Goal: Information Seeking & Learning: Learn about a topic

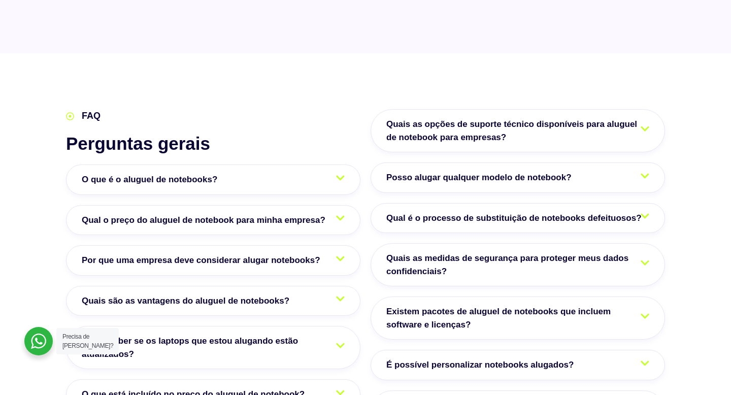
scroll to position [1666, 0]
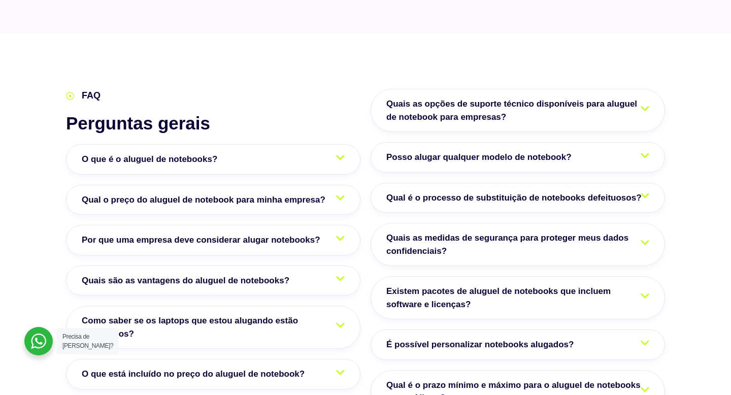
click at [191, 194] on span "Qual o preço do aluguel de notebook para minha empresa?" at bounding box center [206, 200] width 249 height 13
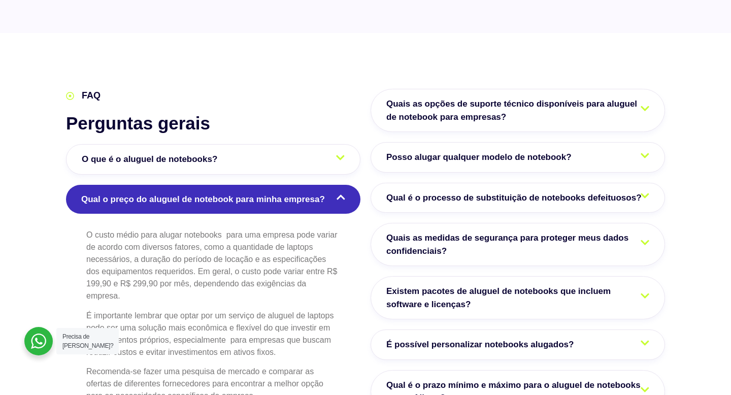
click at [71, 227] on div "O custo médio para alugar notebooks para uma empresa pode variar de acordo com …" at bounding box center [213, 324] width 295 height 201
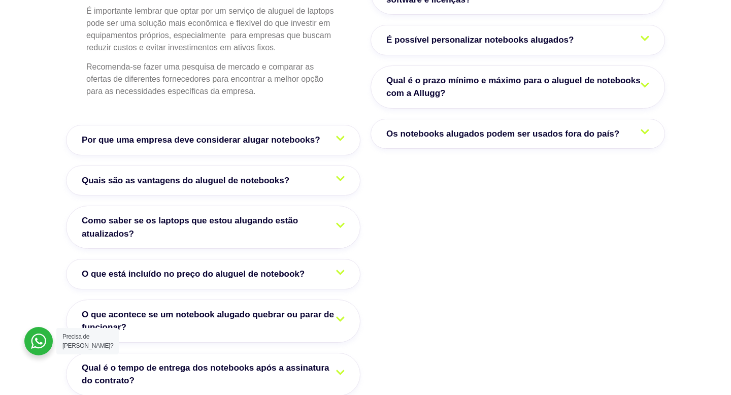
scroll to position [1991, 0]
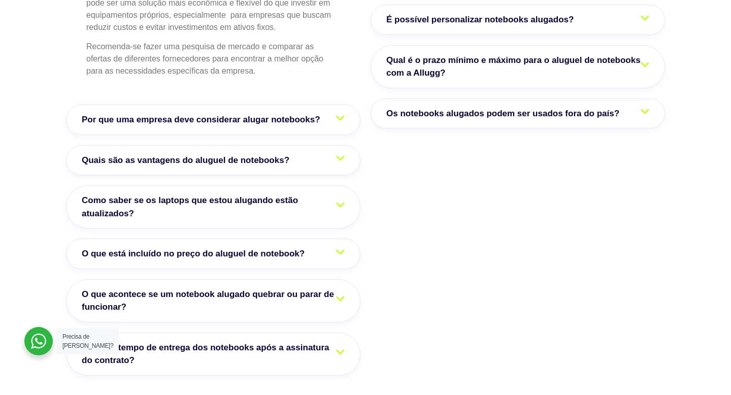
click at [101, 247] on span "O que está incluído no preço do aluguel de notebook?" at bounding box center [196, 253] width 228 height 13
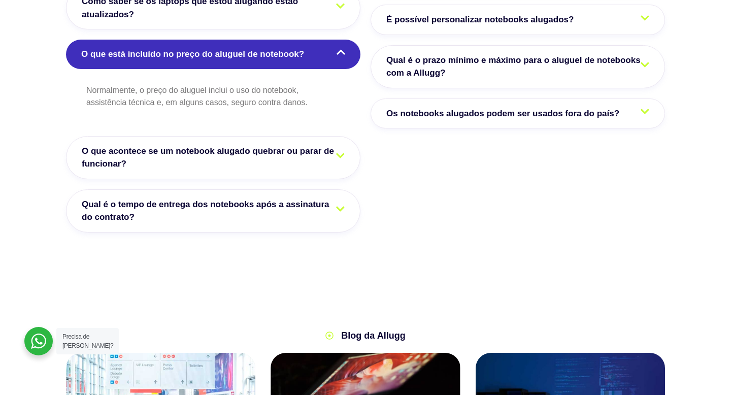
scroll to position [1986, 0]
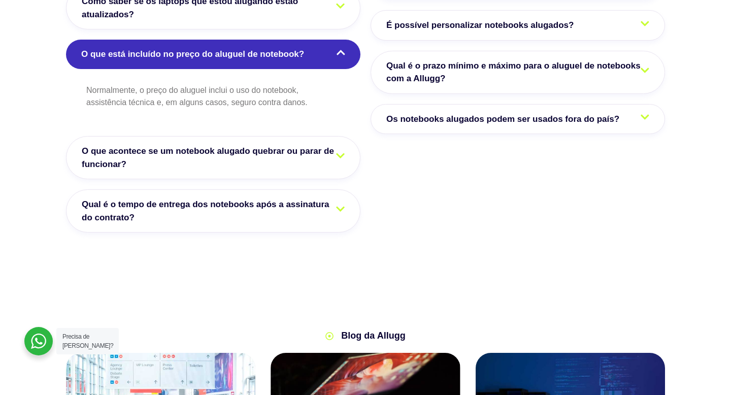
click at [130, 136] on link "O que acontece se um notebook alugado quebrar ou parar de funcionar?" at bounding box center [213, 157] width 295 height 43
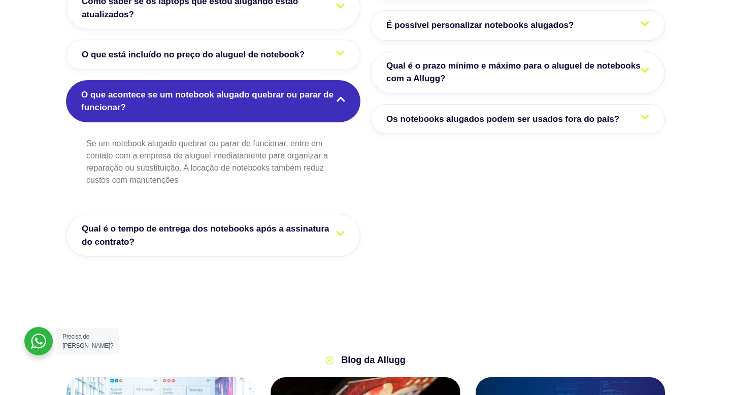
click at [157, 222] on span "Qual é o tempo de entrega dos notebooks após a assinatura do contrato?" at bounding box center [213, 235] width 263 height 26
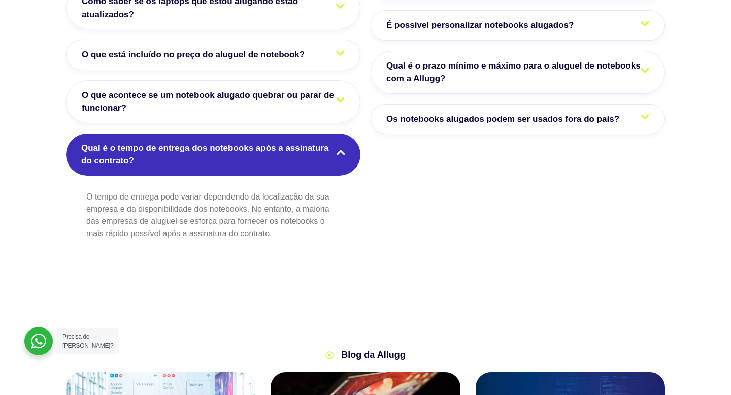
click at [40, 223] on section "FAQ Perguntas gerais O que é o aluguel de notebooks? O aluguel de notebooks é u…" at bounding box center [365, 16] width 731 height 604
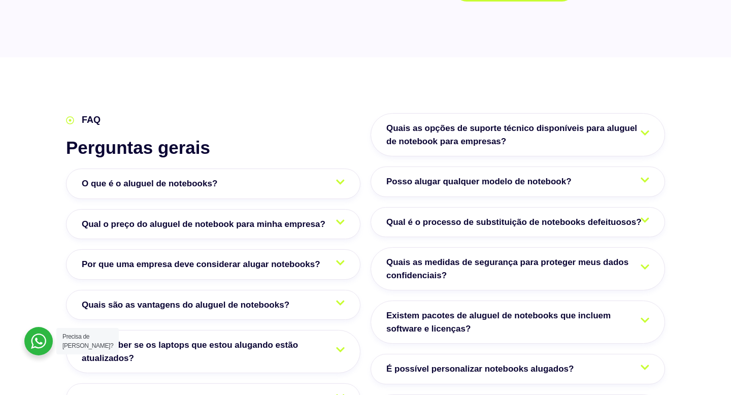
scroll to position [1640, 0]
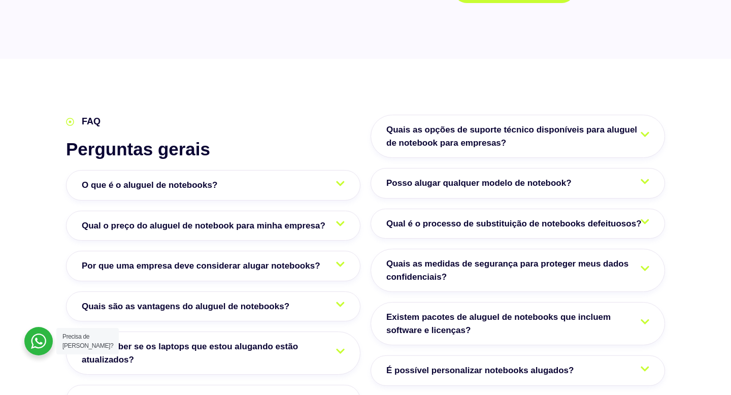
click at [470, 177] on span "Posso alugar qualquer modelo de notebook?" at bounding box center [482, 183] width 190 height 13
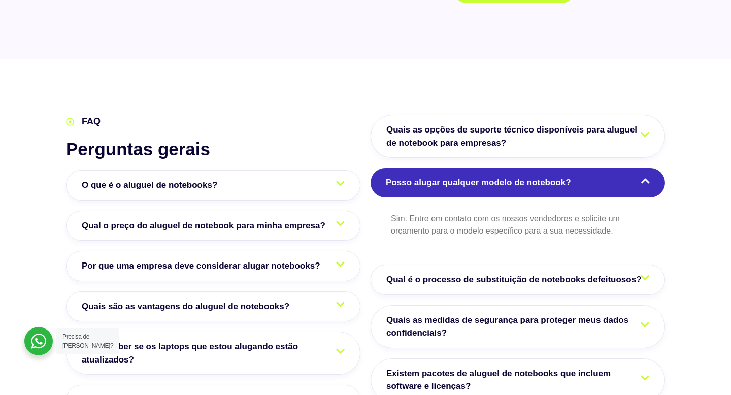
click at [400, 273] on span "Qual é o processo de substituição de notebooks defeituosos?" at bounding box center [517, 279] width 261 height 13
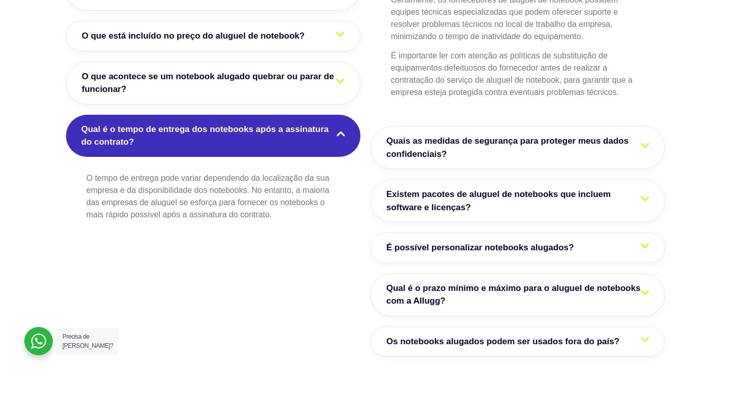
scroll to position [2006, 0]
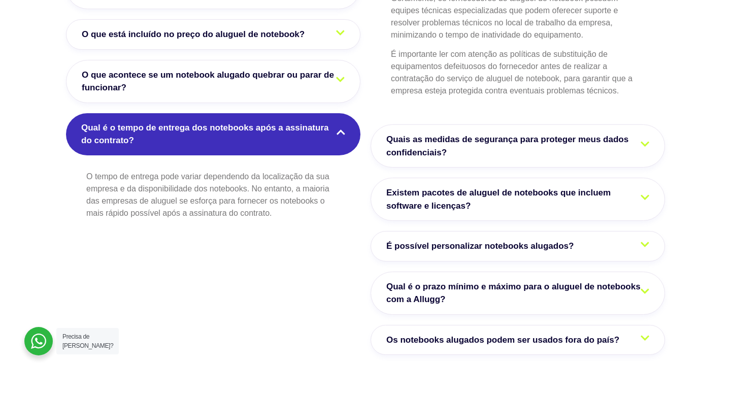
click at [451, 186] on span "Existem pacotes de aluguel de notebooks que incluem software e licenças?" at bounding box center [518, 199] width 263 height 26
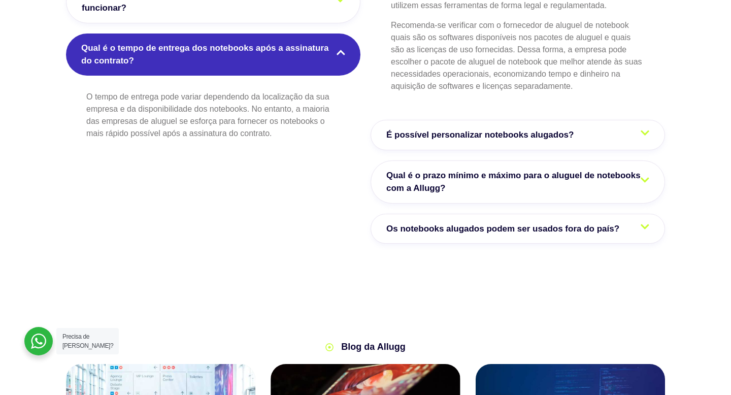
scroll to position [2087, 0]
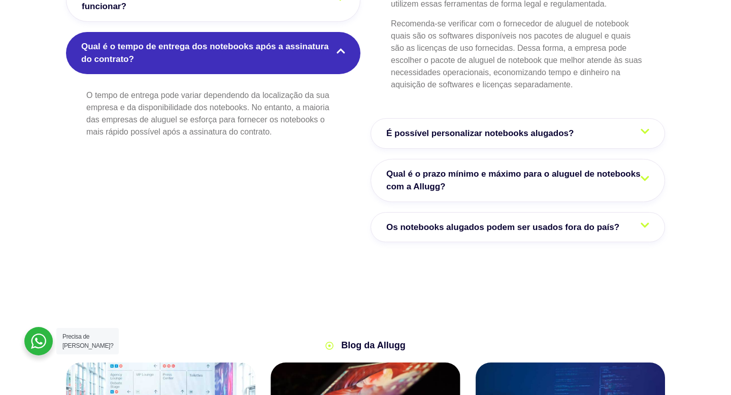
click at [456, 118] on link "É possível personalizar notebooks alugados?" at bounding box center [518, 133] width 295 height 30
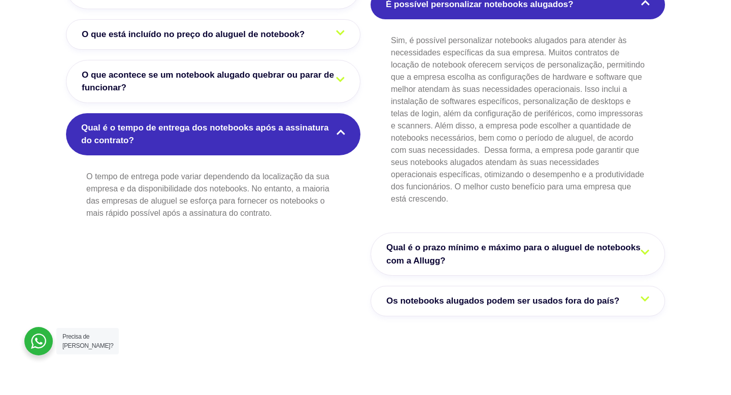
scroll to position [1986, 0]
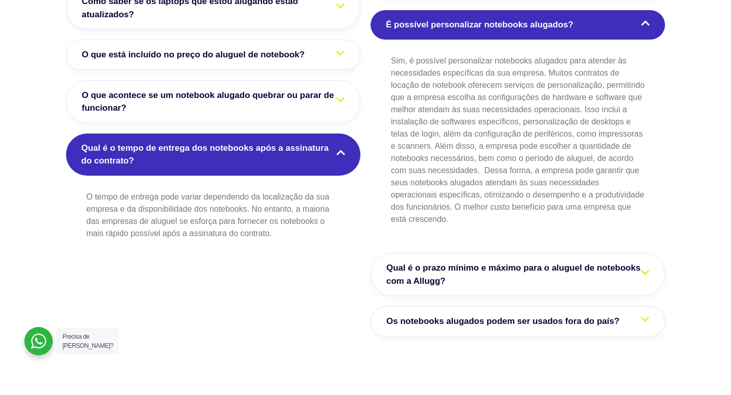
click at [443, 262] on span "Qual é o prazo mínimo e máximo para o aluguel de notebooks com a Allugg?" at bounding box center [518, 275] width 263 height 26
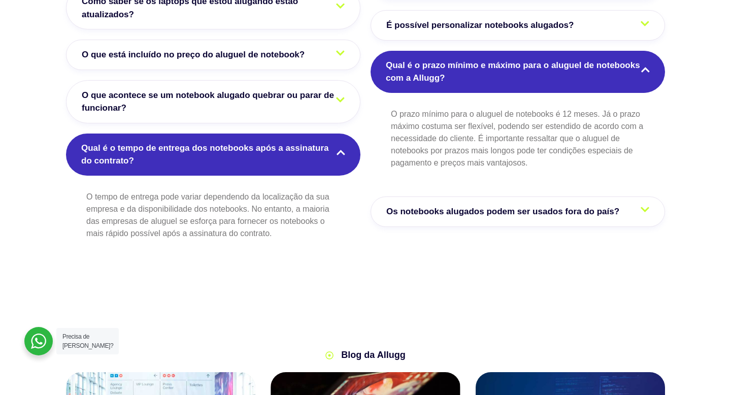
click at [404, 205] on span "Os notebooks alugados podem ser usados fora do país?" at bounding box center [506, 211] width 238 height 13
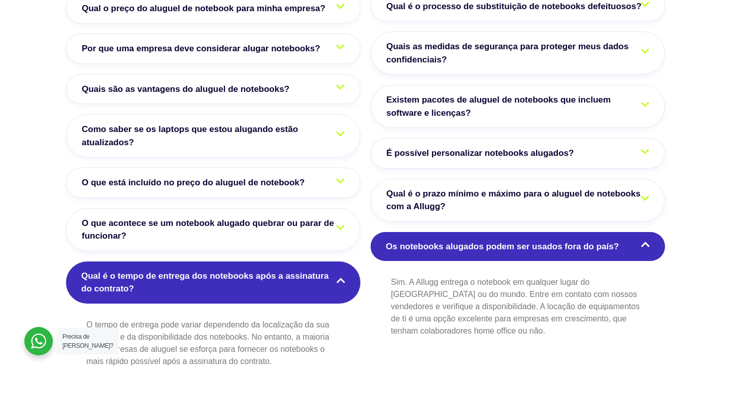
scroll to position [1843, 0]
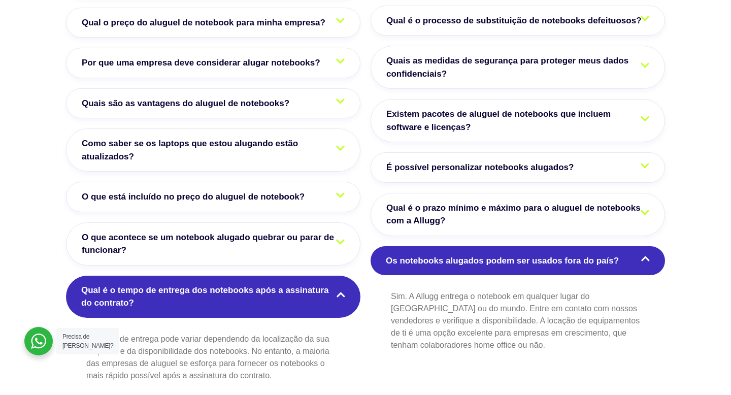
click at [317, 231] on span "O que acontece se um notebook alugado quebrar ou parar de funcionar?" at bounding box center [213, 244] width 263 height 26
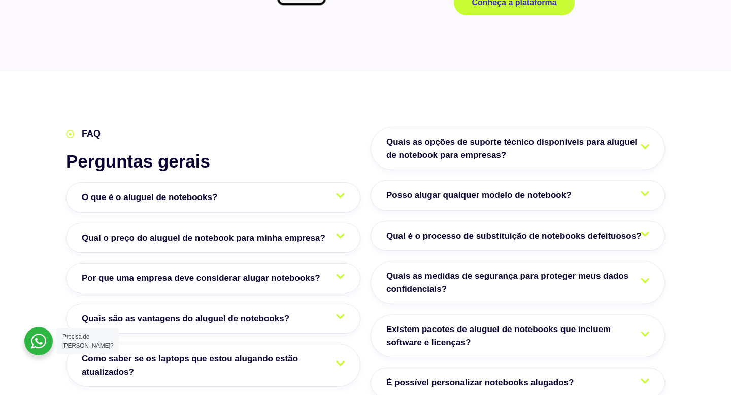
scroll to position [1640, 0]
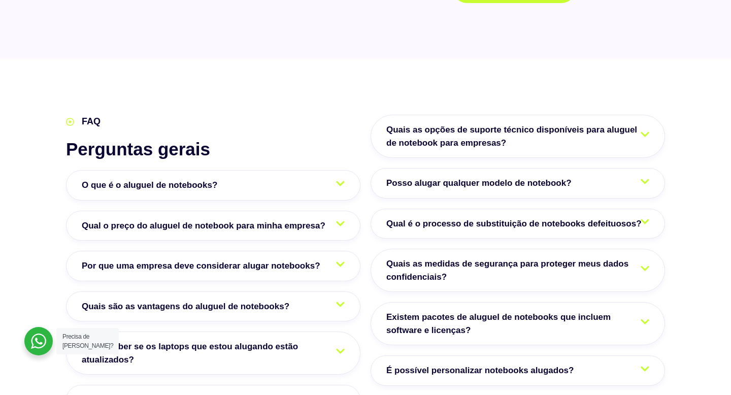
click at [156, 219] on span "Qual o preço do aluguel de notebook para minha empresa?" at bounding box center [206, 225] width 249 height 13
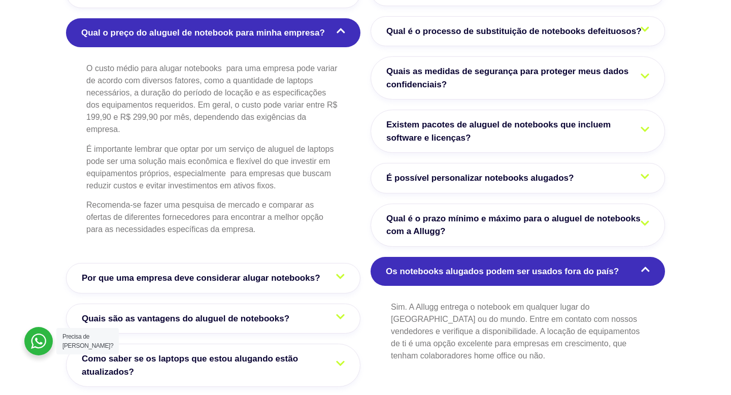
scroll to position [1843, 0]
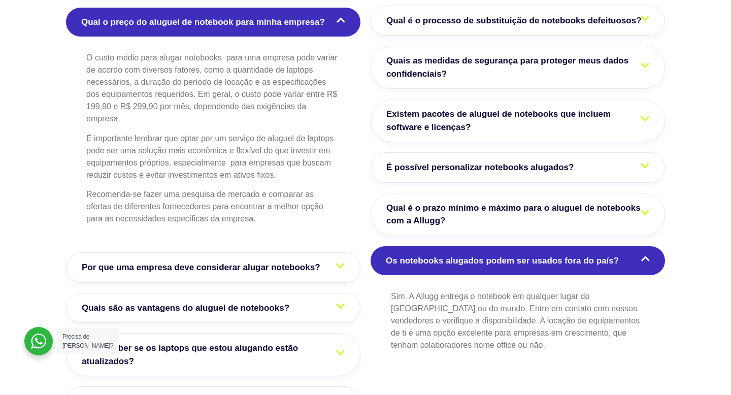
click at [120, 254] on link "Por que uma empresa deve considerar alugar notebooks?" at bounding box center [213, 267] width 295 height 30
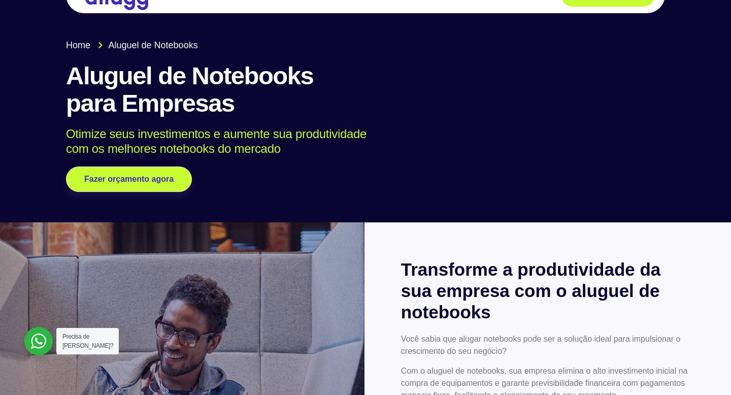
scroll to position [0, 0]
